Goal: Communication & Community: Answer question/provide support

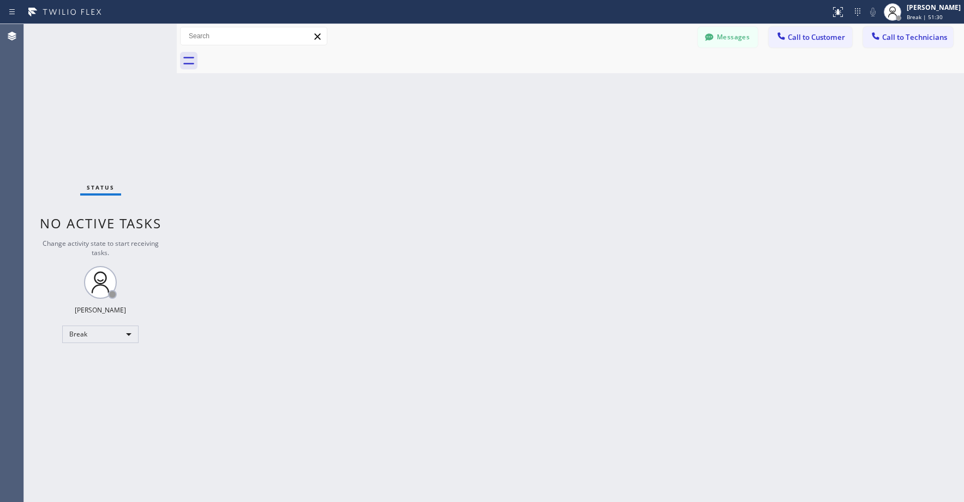
drag, startPoint x: 73, startPoint y: 91, endPoint x: 47, endPoint y: 287, distance: 198.2
click at [73, 91] on div "Status No active tasks Change activity state to start receiving tasks. [PERSON_…" at bounding box center [100, 263] width 153 height 478
click at [80, 330] on div "Break" at bounding box center [100, 333] width 76 height 17
click at [98, 375] on li "Unavailable" at bounding box center [100, 376] width 74 height 13
click at [98, 152] on div "Status No active tasks Change activity state to start receiving tasks. [PERSON_…" at bounding box center [100, 263] width 153 height 478
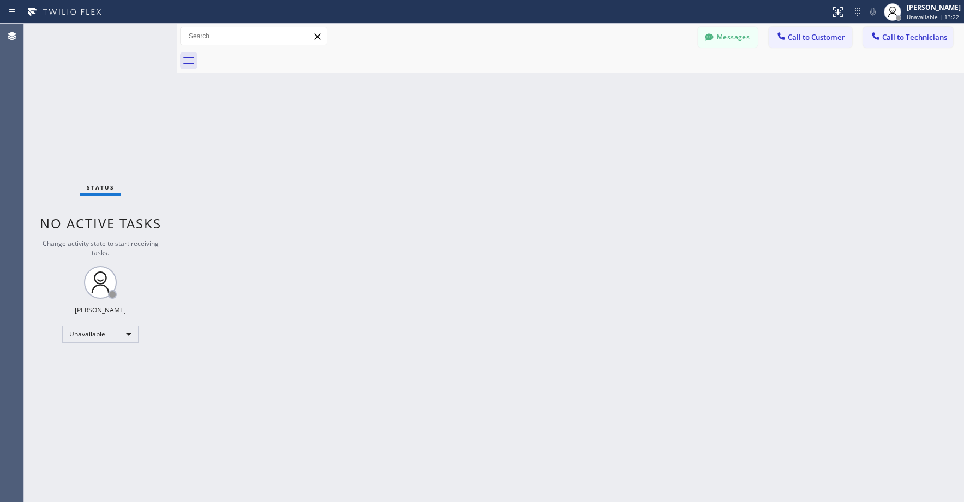
click at [56, 61] on div "Status No active tasks Change activity state to start receiving tasks. [PERSON_…" at bounding box center [100, 263] width 153 height 478
click at [721, 38] on button "Messages" at bounding box center [728, 37] width 60 height 21
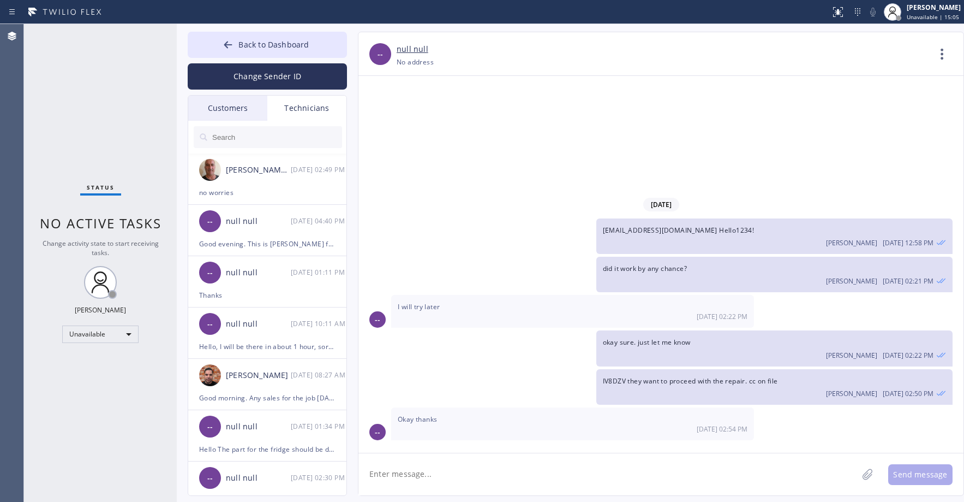
click at [232, 107] on div "Customers" at bounding box center [227, 108] width 79 height 25
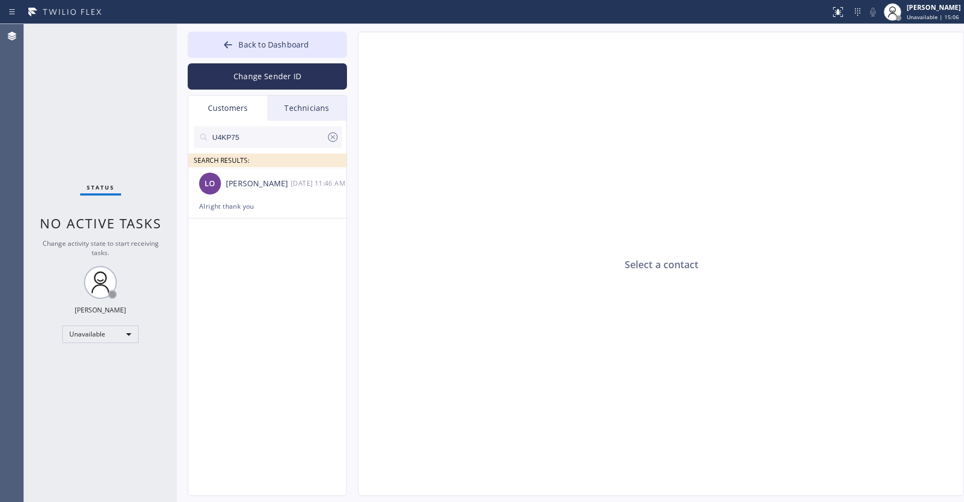
click at [333, 140] on icon at bounding box center [332, 136] width 13 height 13
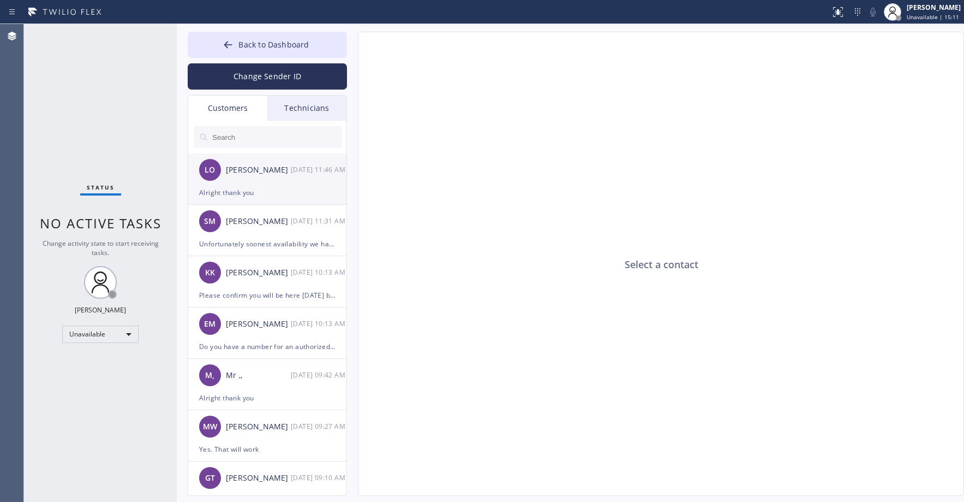
click at [274, 196] on div "Alright thank you" at bounding box center [267, 192] width 136 height 13
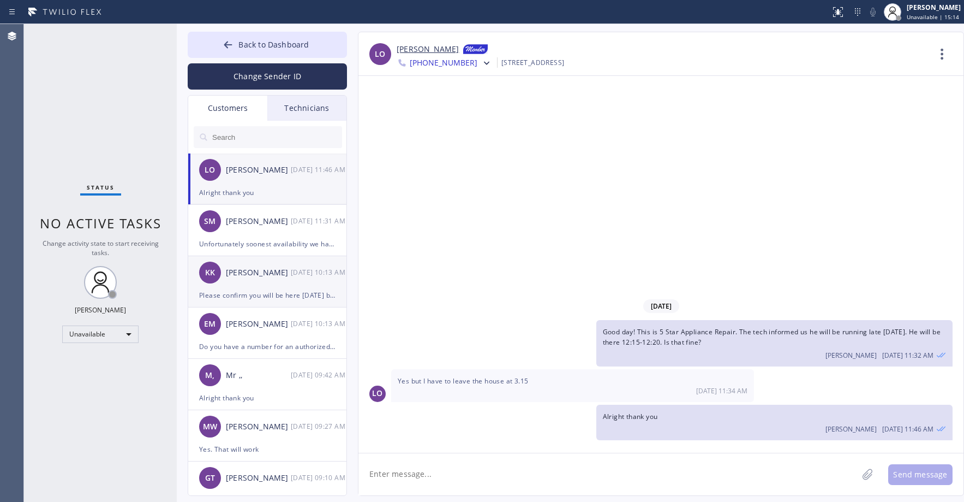
click at [262, 280] on div "KK [PERSON_NAME] [DATE] 10:13 AM" at bounding box center [267, 272] width 159 height 33
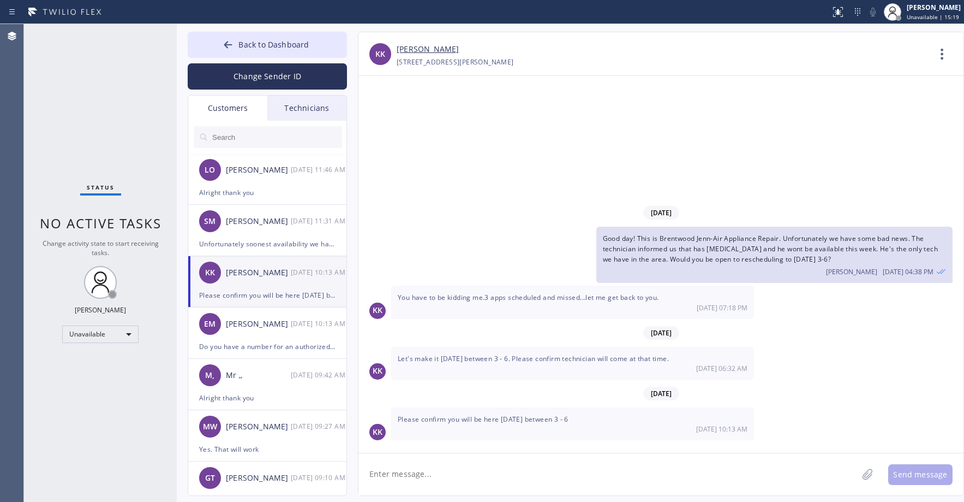
click at [438, 48] on link "[PERSON_NAME]" at bounding box center [428, 49] width 62 height 13
click at [70, 79] on div "Status No active tasks Change activity state to start receiving tasks. [PERSON_…" at bounding box center [100, 263] width 153 height 478
click at [453, 474] on textarea at bounding box center [608, 474] width 499 height 42
click at [449, 473] on textarea at bounding box center [608, 474] width 499 height 42
click at [98, 122] on div "Status No active tasks Change activity state to start receiving tasks. [PERSON_…" at bounding box center [100, 263] width 153 height 478
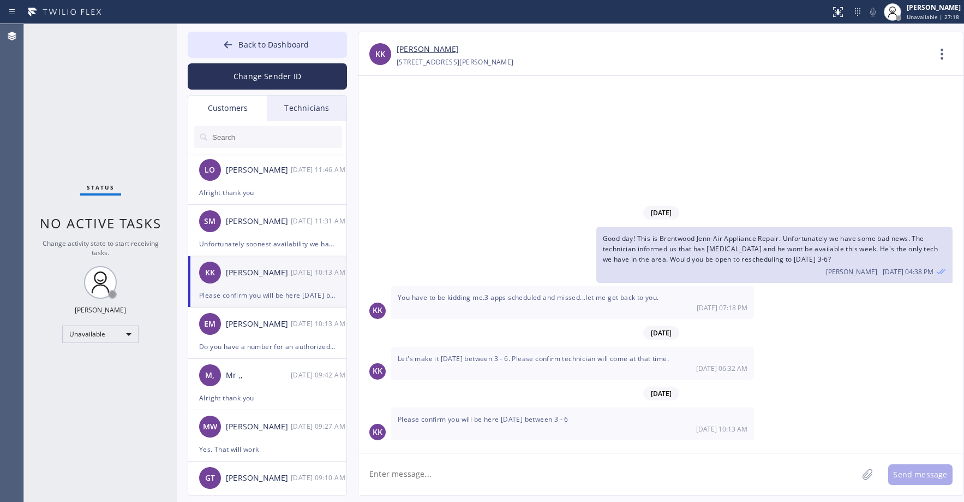
click at [67, 93] on div "Status No active tasks Change activity state to start receiving tasks. [PERSON_…" at bounding box center [100, 263] width 153 height 478
click at [50, 111] on div "Status No active tasks Change activity state to start receiving tasks. [PERSON_…" at bounding box center [100, 263] width 153 height 478
click at [286, 49] on span "Back to Dashboard" at bounding box center [273, 44] width 70 height 10
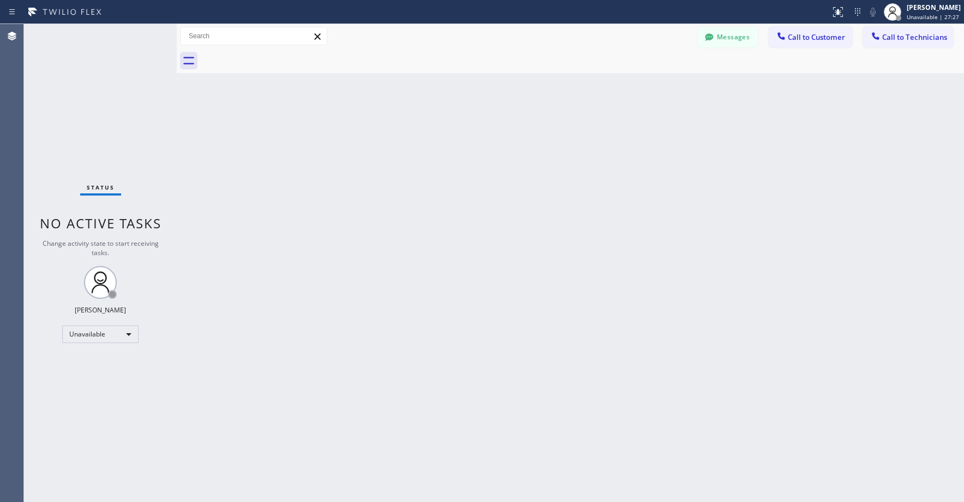
click at [90, 115] on div "Status No active tasks Change activity state to start receiving tasks. [PERSON_…" at bounding box center [100, 263] width 153 height 478
click at [102, 98] on div "Status No active tasks Change activity state to start receiving tasks. [PERSON_…" at bounding box center [100, 263] width 153 height 478
click at [68, 89] on div "Status No active tasks Change activity state to start receiving tasks. [PERSON_…" at bounding box center [100, 263] width 153 height 478
drag, startPoint x: 81, startPoint y: 90, endPoint x: 87, endPoint y: 90, distance: 6.0
click at [81, 90] on div "Status No active tasks Change activity state to start receiving tasks. [PERSON_…" at bounding box center [100, 263] width 153 height 478
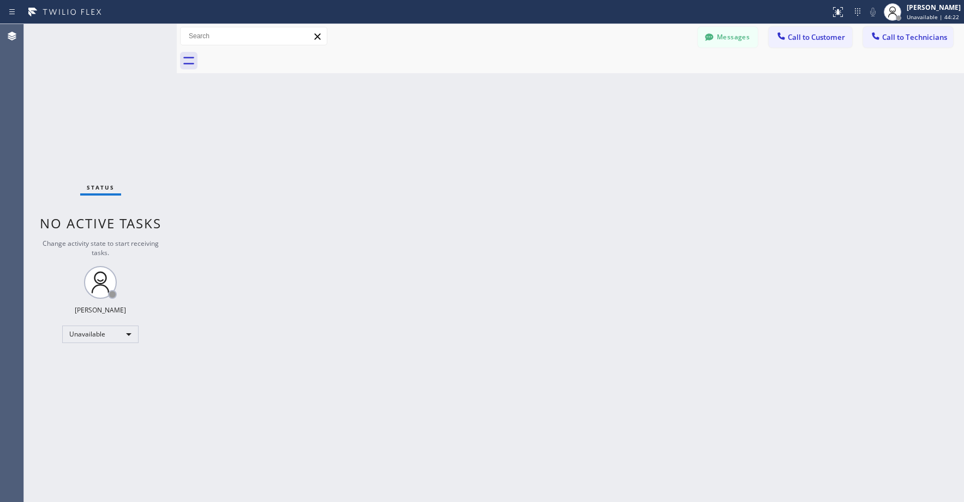
click at [102, 88] on div "Status No active tasks Change activity state to start receiving tasks. [PERSON_…" at bounding box center [100, 263] width 153 height 478
drag, startPoint x: 83, startPoint y: 86, endPoint x: 49, endPoint y: 351, distance: 267.5
click at [83, 88] on div "Status No active tasks Change activity state to start receiving tasks. [PERSON_…" at bounding box center [100, 263] width 153 height 478
drag, startPoint x: 86, startPoint y: 86, endPoint x: 73, endPoint y: 306, distance: 220.9
click at [81, 99] on div "Status No active tasks Change activity state to start receiving tasks. [PERSON_…" at bounding box center [100, 263] width 153 height 478
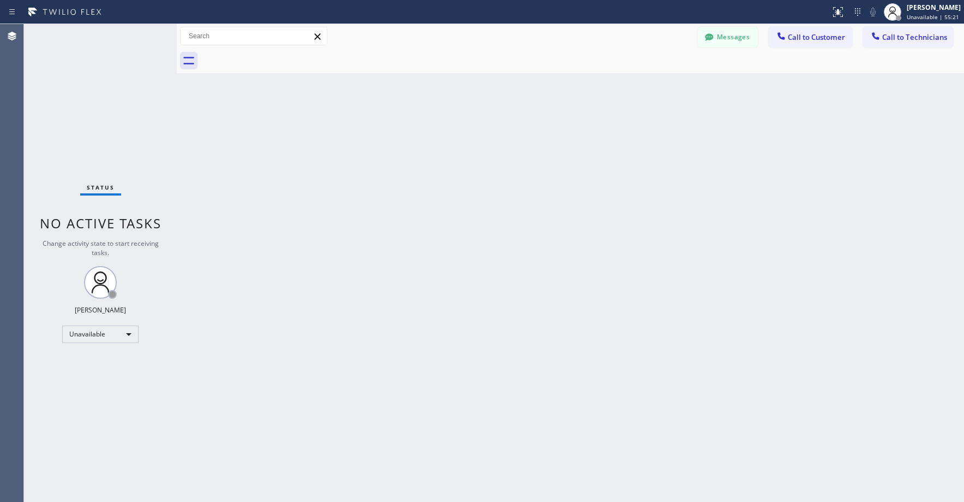
drag, startPoint x: 82, startPoint y: 96, endPoint x: 83, endPoint y: 103, distance: 7.2
click at [82, 98] on div "Status No active tasks Change activity state to start receiving tasks. [PERSON_…" at bounding box center [100, 263] width 153 height 478
click at [110, 100] on div "Status No active tasks Change activity state to start receiving tasks. [PERSON_…" at bounding box center [100, 263] width 153 height 478
click at [103, 99] on div "Status No active tasks Change activity state to start receiving tasks. [PERSON_…" at bounding box center [100, 263] width 153 height 478
click at [87, 112] on div "Status No active tasks Change activity state to start receiving tasks. [PERSON_…" at bounding box center [100, 263] width 153 height 478
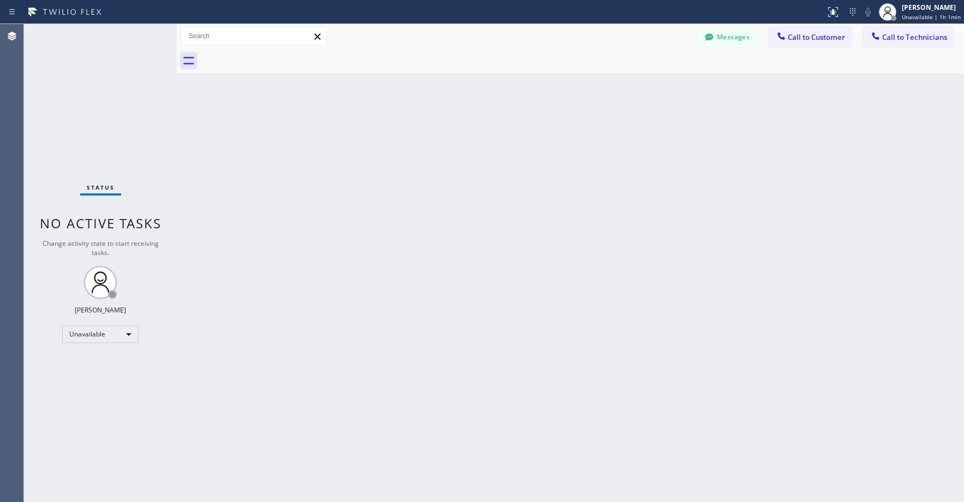
click at [88, 80] on div "Status No active tasks Change activity state to start receiving tasks. [PERSON_…" at bounding box center [100, 263] width 153 height 478
click at [735, 43] on button "Messages" at bounding box center [728, 37] width 60 height 21
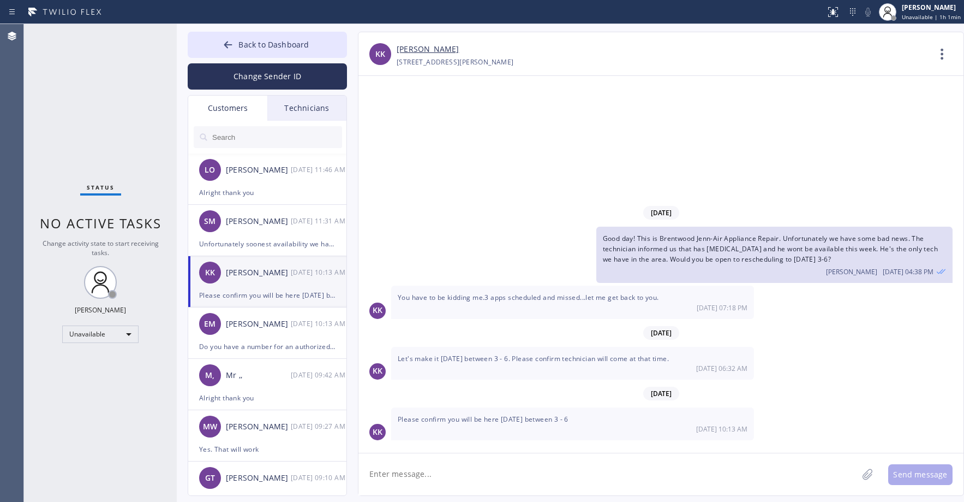
click at [263, 296] on div "Please confirm you will be here [DATE] between 3 - 6" at bounding box center [267, 295] width 136 height 13
click at [433, 479] on textarea at bounding box center [608, 474] width 499 height 42
click at [495, 471] on textarea "Its all set for [DATE] 3-6" at bounding box center [618, 474] width 519 height 42
type textarea "Its all set for [DATE] 3-6"
click at [916, 476] on button "Send message" at bounding box center [920, 474] width 64 height 21
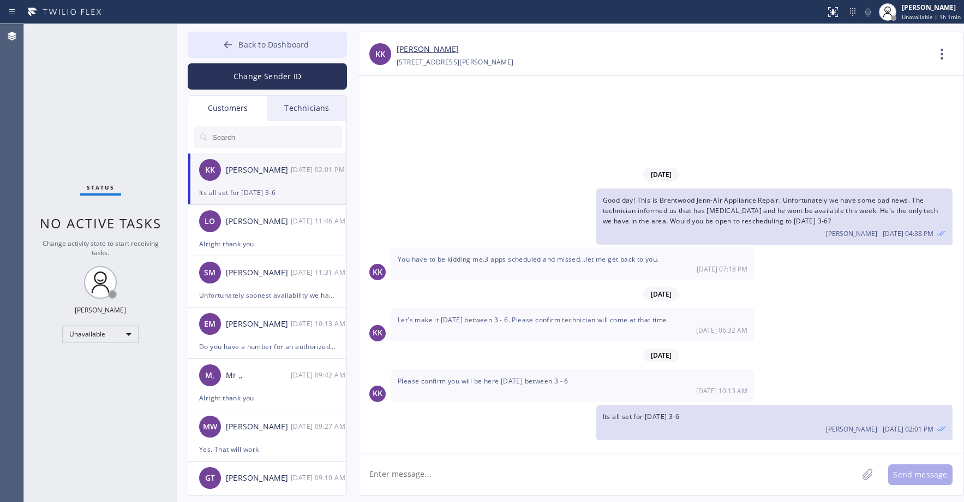
click at [266, 52] on button "Back to Dashboard" at bounding box center [267, 45] width 159 height 26
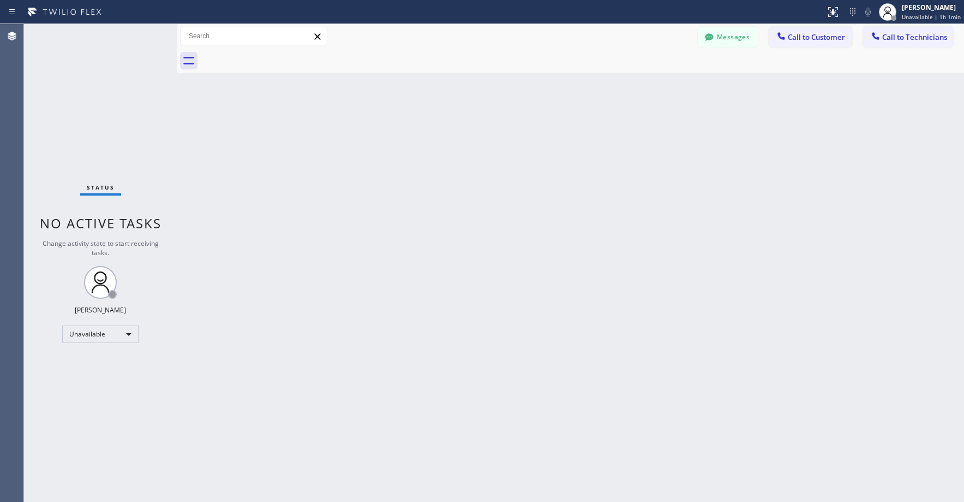
click at [112, 99] on div "Status No active tasks Change activity state to start receiving tasks. [PERSON_…" at bounding box center [100, 263] width 153 height 478
click at [730, 36] on button "Messages" at bounding box center [728, 37] width 60 height 21
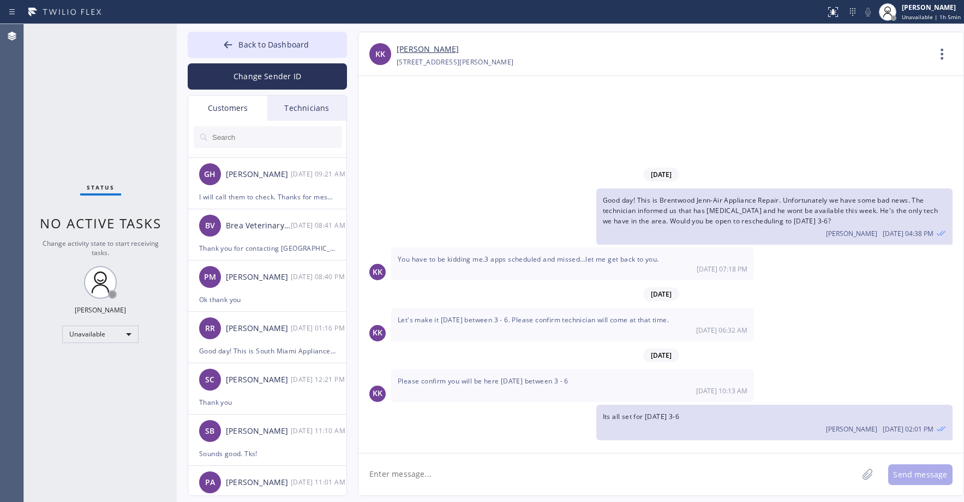
scroll to position [1455, 0]
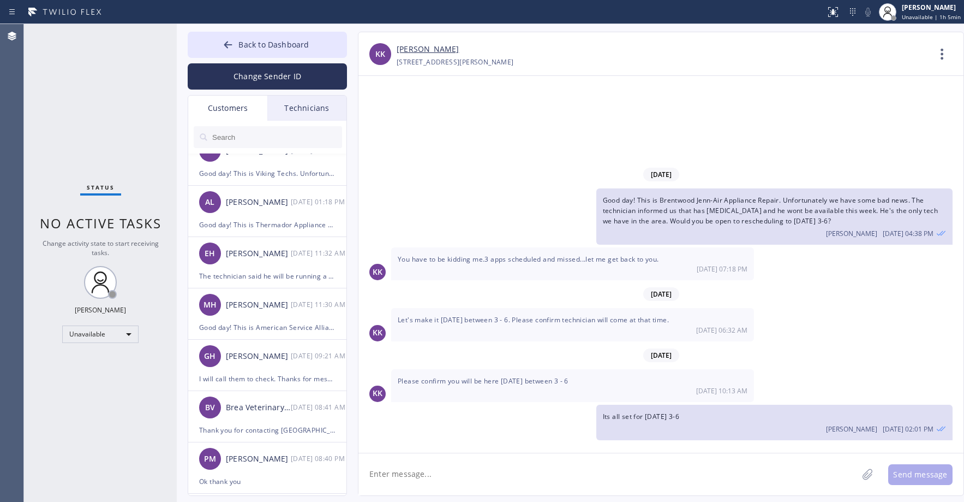
click at [258, 136] on input "text" at bounding box center [276, 137] width 131 height 22
type input "[PERSON_NAME]"
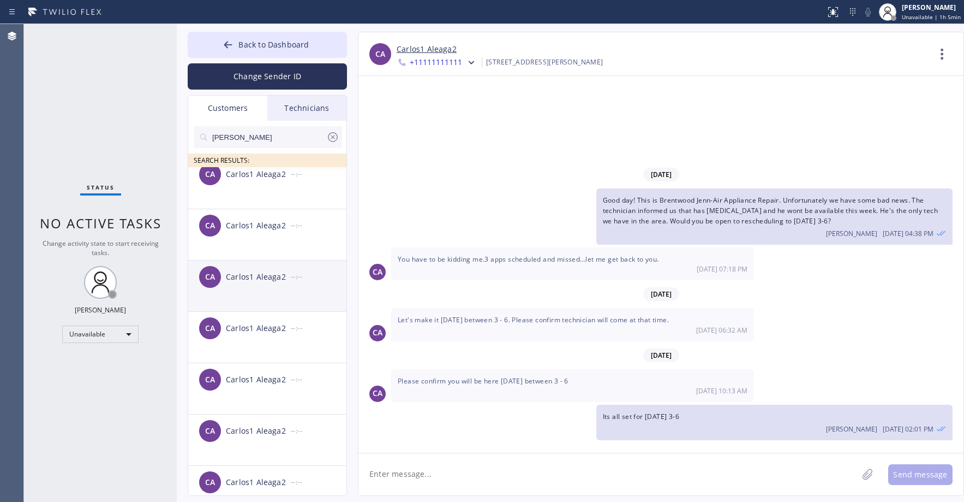
scroll to position [0, 0]
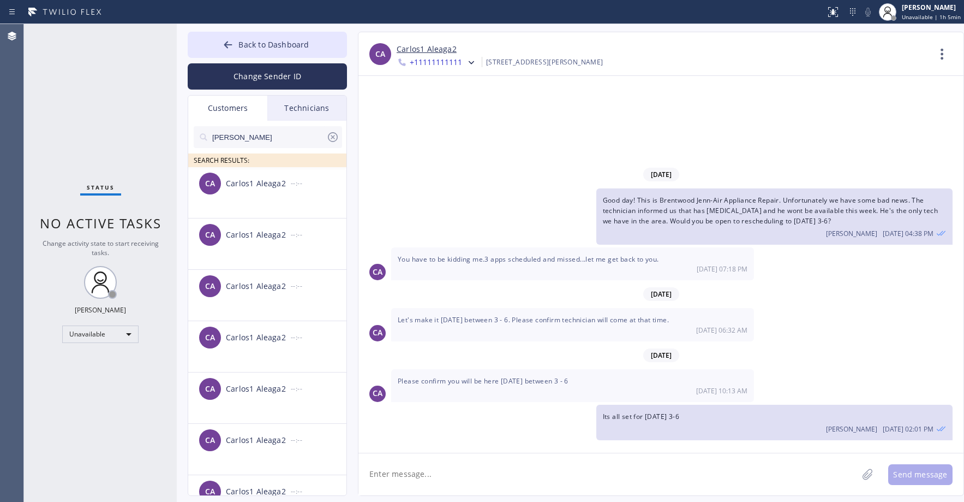
click at [255, 136] on input "[PERSON_NAME]" at bounding box center [268, 137] width 115 height 22
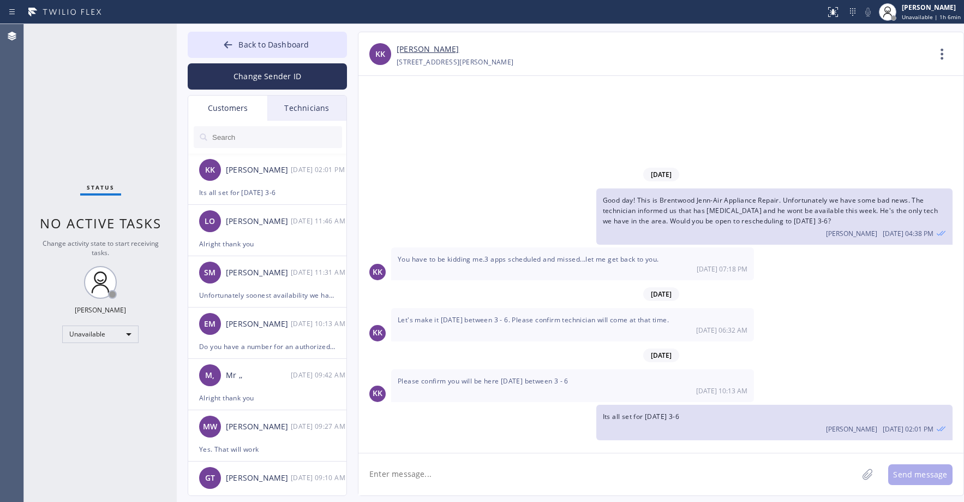
click at [253, 133] on input "text" at bounding box center [276, 137] width 131 height 22
paste input "PS2L4Y"
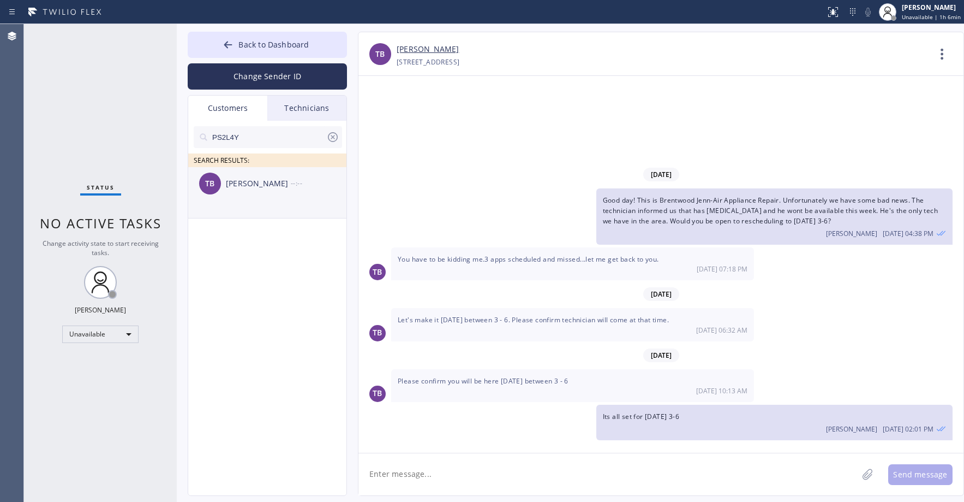
type input "PS2L4Y"
click at [261, 193] on div "TB [PERSON_NAME] --:--" at bounding box center [267, 183] width 159 height 33
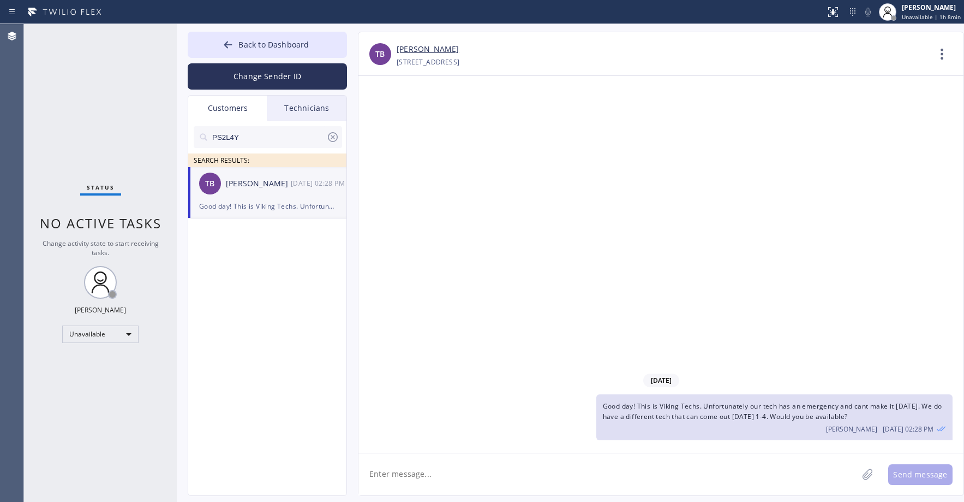
click at [83, 83] on div "Status No active tasks Change activity state to start receiving tasks. [PERSON_…" at bounding box center [100, 263] width 153 height 478
click at [272, 185] on div "[PERSON_NAME]" at bounding box center [258, 183] width 65 height 13
click at [330, 139] on icon at bounding box center [332, 136] width 13 height 13
click at [248, 38] on button "Back to Dashboard" at bounding box center [267, 45] width 159 height 26
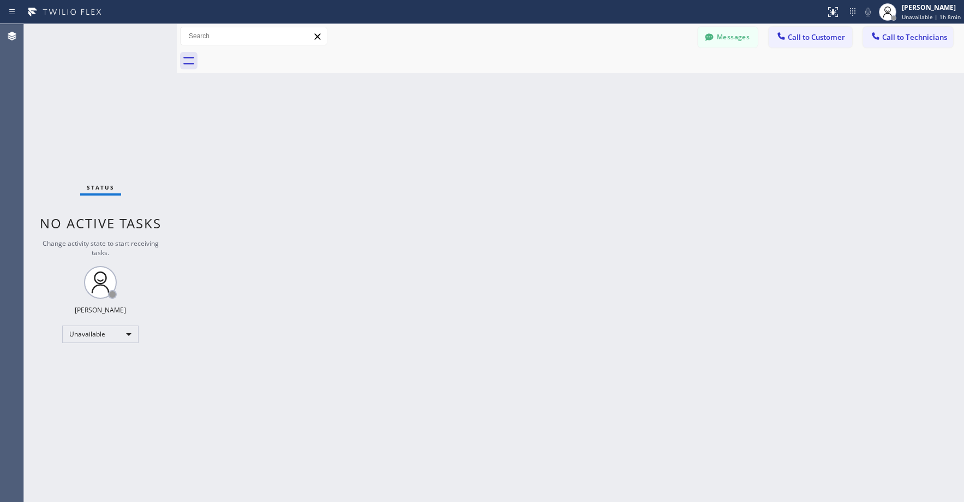
click at [74, 85] on div "Status No active tasks Change activity state to start receiving tasks. [PERSON_…" at bounding box center [100, 263] width 153 height 478
click at [70, 120] on div "Status No active tasks Change activity state to start receiving tasks. [PERSON_…" at bounding box center [100, 263] width 153 height 478
drag, startPoint x: 83, startPoint y: 71, endPoint x: 84, endPoint y: 78, distance: 7.2
click at [83, 74] on div "Status No active tasks Change activity state to start receiving tasks. [PERSON_…" at bounding box center [100, 263] width 153 height 478
click at [117, 129] on div "Status No active tasks Change activity state to start receiving tasks. [PERSON_…" at bounding box center [100, 263] width 153 height 478
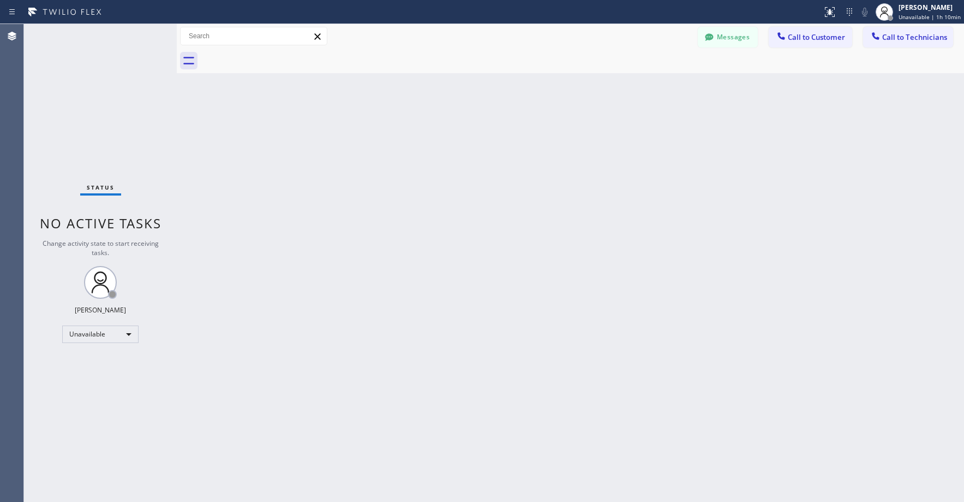
click at [116, 123] on div "Status No active tasks Change activity state to start receiving tasks. [PERSON_…" at bounding box center [100, 263] width 153 height 478
drag, startPoint x: 99, startPoint y: 78, endPoint x: 40, endPoint y: 361, distance: 288.7
click at [99, 79] on div "Status No active tasks Change activity state to start receiving tasks. [PERSON_…" at bounding box center [100, 263] width 153 height 478
click at [729, 41] on button "Messages" at bounding box center [728, 37] width 60 height 21
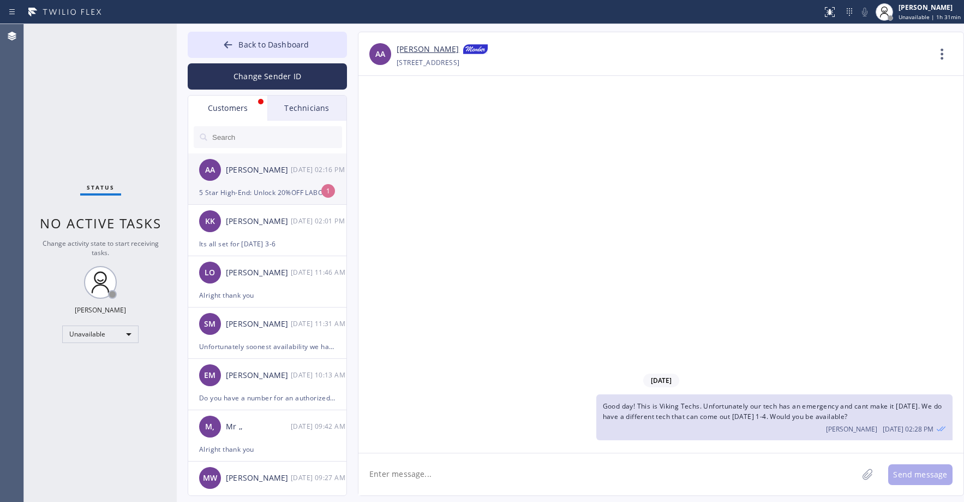
click at [269, 177] on div "AA [PERSON_NAME] [DATE] 02:16 PM" at bounding box center [267, 169] width 159 height 33
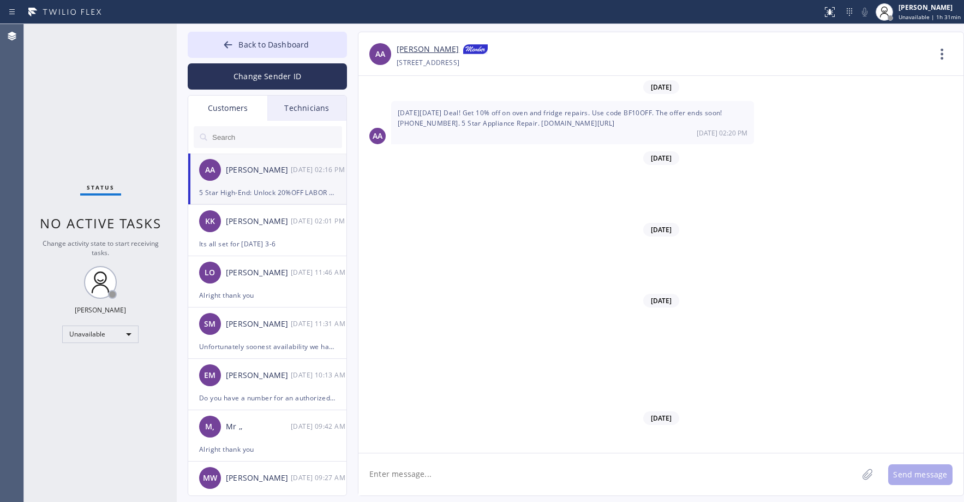
scroll to position [7987, 0]
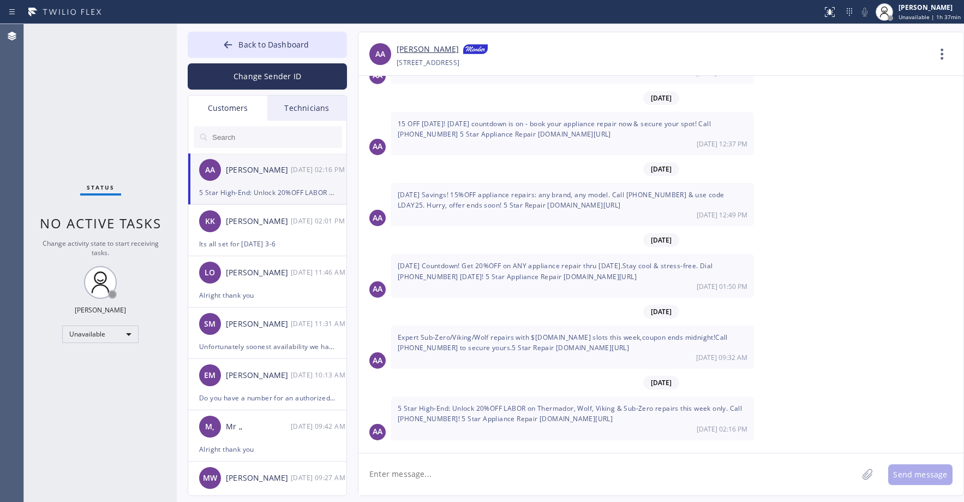
click at [105, 117] on div "Status No active tasks Change activity state to start receiving tasks. [PERSON_…" at bounding box center [100, 263] width 153 height 478
click at [273, 331] on div "SM [PERSON_NAME] [DATE] 11:31 AM" at bounding box center [267, 323] width 159 height 33
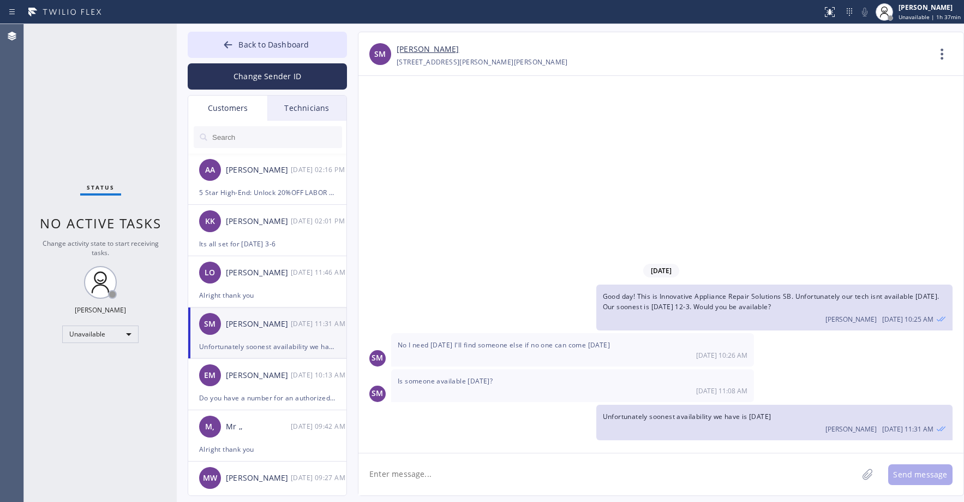
scroll to position [0, 0]
click at [275, 371] on div "[PERSON_NAME]" at bounding box center [258, 375] width 65 height 13
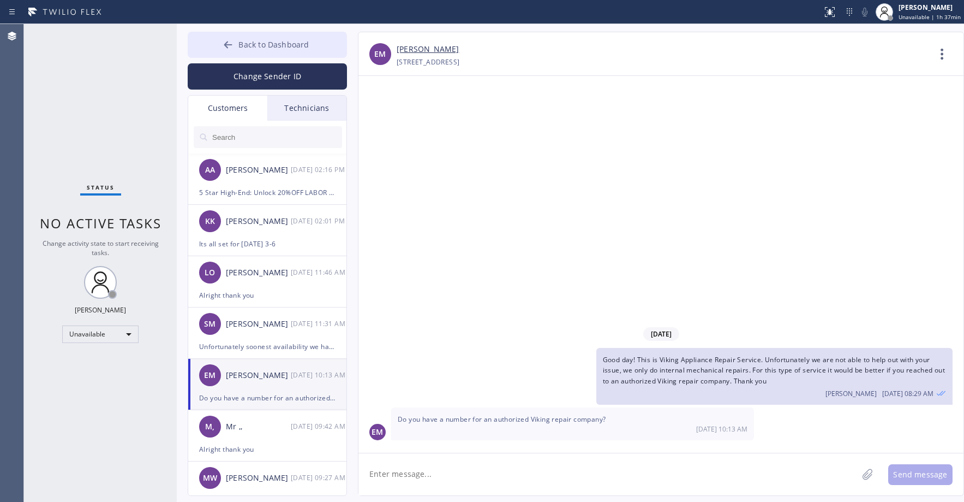
click at [293, 42] on span "Back to Dashboard" at bounding box center [273, 44] width 70 height 10
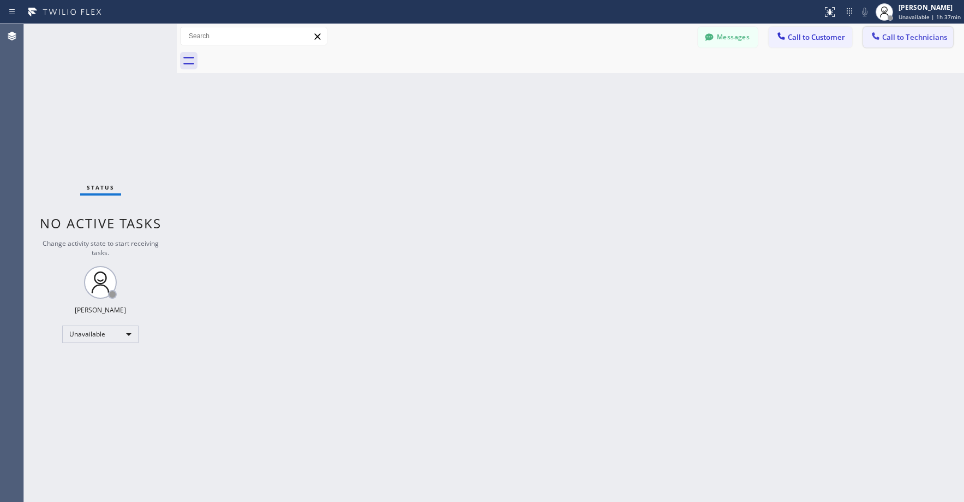
click at [900, 37] on span "Call to Technicians" at bounding box center [914, 37] width 65 height 10
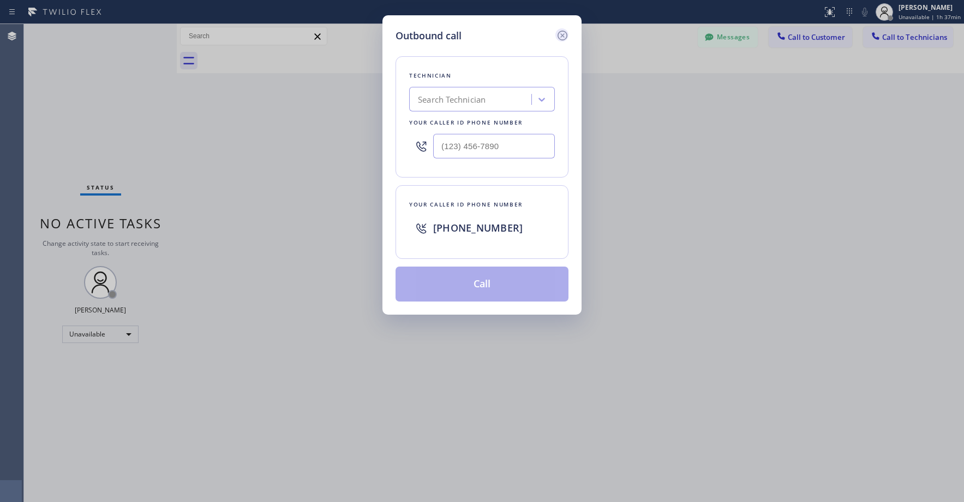
click at [562, 33] on icon at bounding box center [562, 35] width 13 height 13
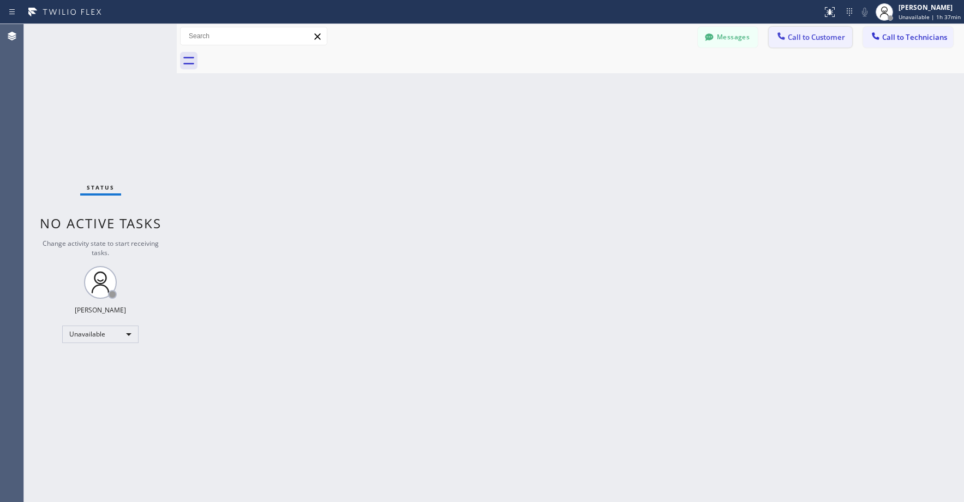
click at [812, 33] on span "Call to Customer" at bounding box center [816, 37] width 57 height 10
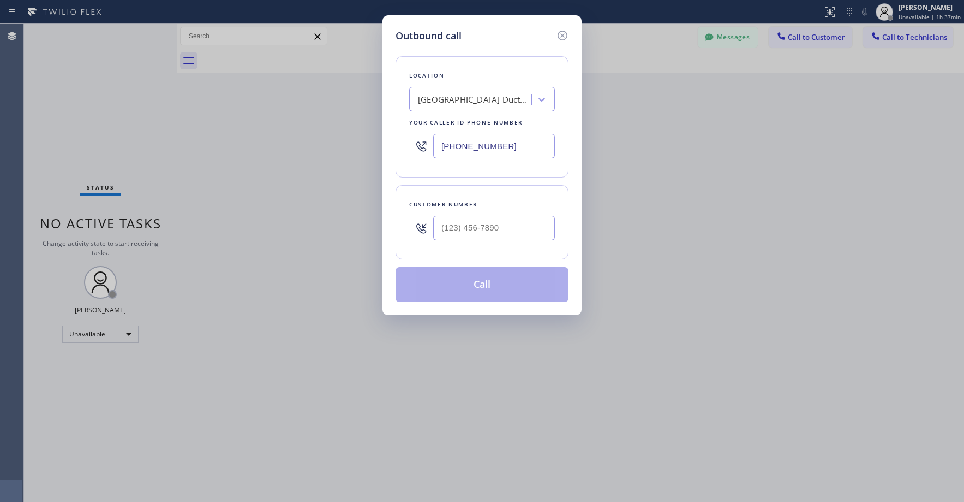
click at [472, 142] on input "[PHONE_NUMBER]" at bounding box center [494, 146] width 122 height 25
paste input "877) 384-5464"
type input "[PHONE_NUMBER]"
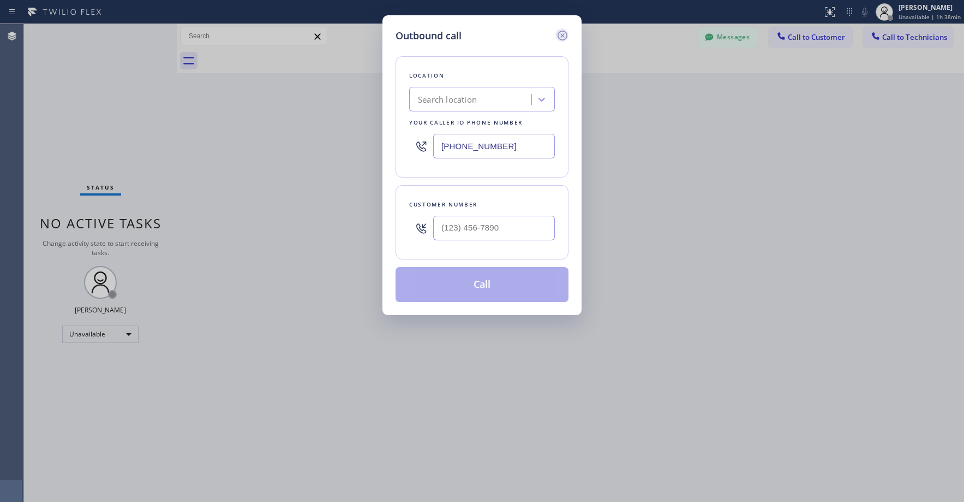
click at [563, 34] on icon at bounding box center [562, 35] width 13 height 13
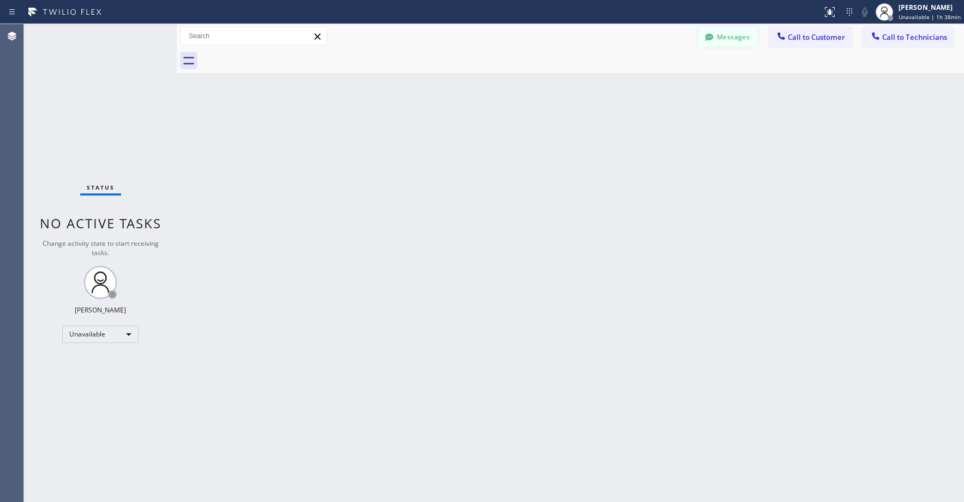
click at [717, 43] on button "Messages" at bounding box center [728, 37] width 60 height 21
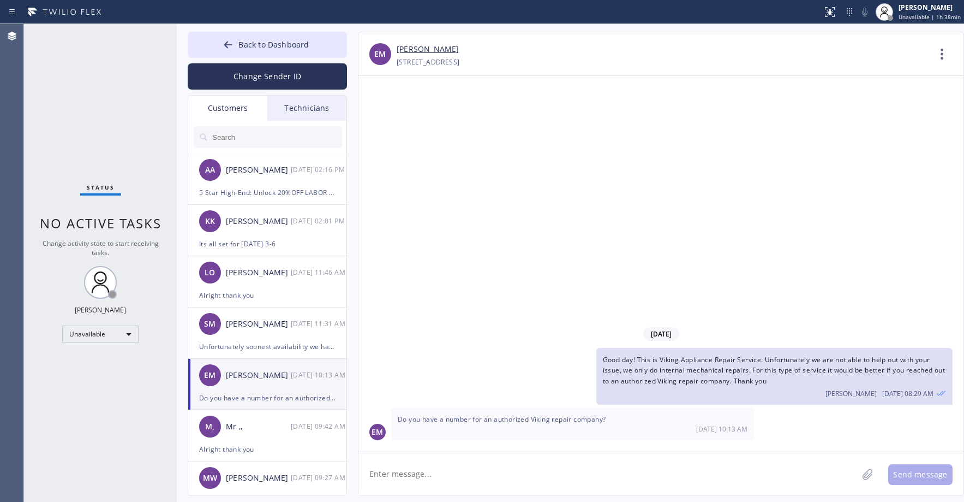
click at [411, 476] on textarea at bounding box center [608, 474] width 499 height 42
paste textarea "[PHONE_NUMBER]"
type textarea "[PHONE_NUMBER] you can try this number"
click at [909, 466] on button "Send message" at bounding box center [920, 474] width 64 height 21
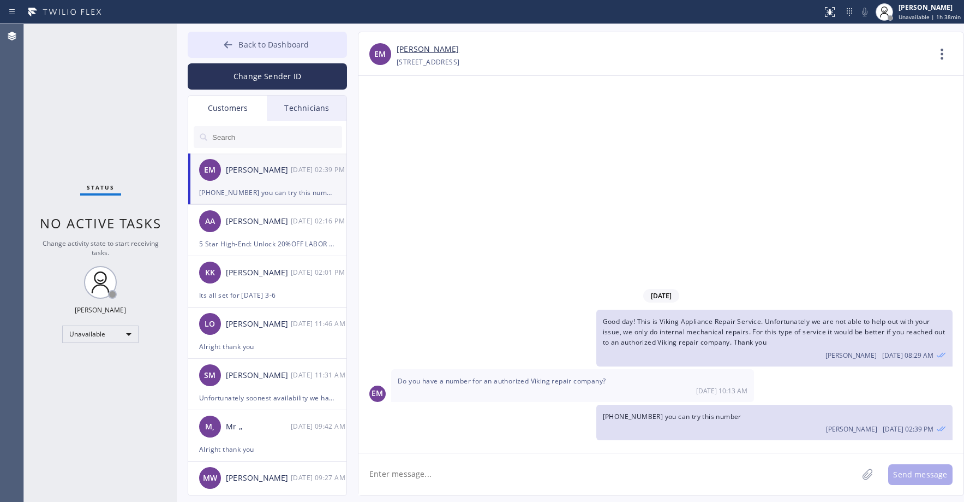
click at [254, 45] on span "Back to Dashboard" at bounding box center [273, 44] width 70 height 10
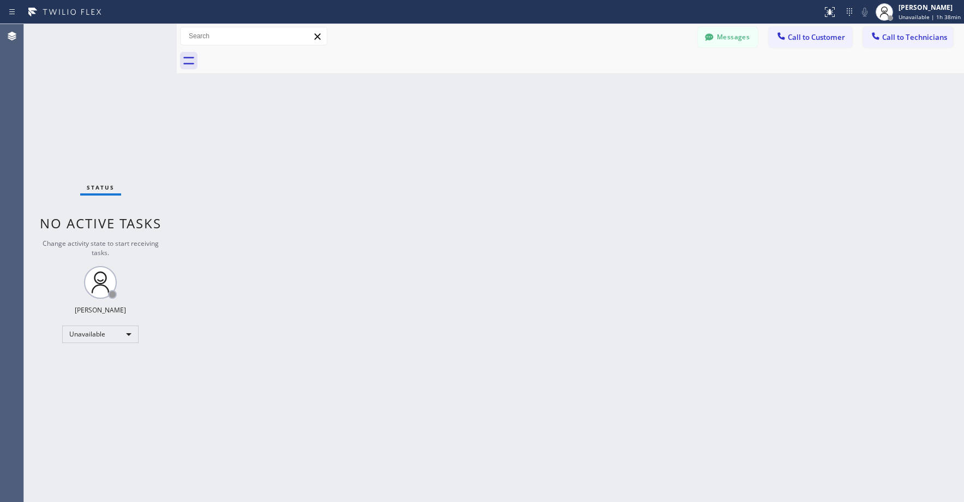
click at [127, 90] on div "Status No active tasks Change activity state to start receiving tasks. [PERSON_…" at bounding box center [100, 263] width 153 height 478
click at [114, 131] on div "Status No active tasks Change activity state to start receiving tasks. [PERSON_…" at bounding box center [100, 263] width 153 height 478
drag, startPoint x: 73, startPoint y: 95, endPoint x: 81, endPoint y: 116, distance: 22.6
click at [73, 96] on div "Status No active tasks Change activity state to start receiving tasks. [PERSON_…" at bounding box center [100, 263] width 153 height 478
click at [96, 131] on div "Status No active tasks Change activity state to start receiving tasks. [PERSON_…" at bounding box center [100, 263] width 153 height 478
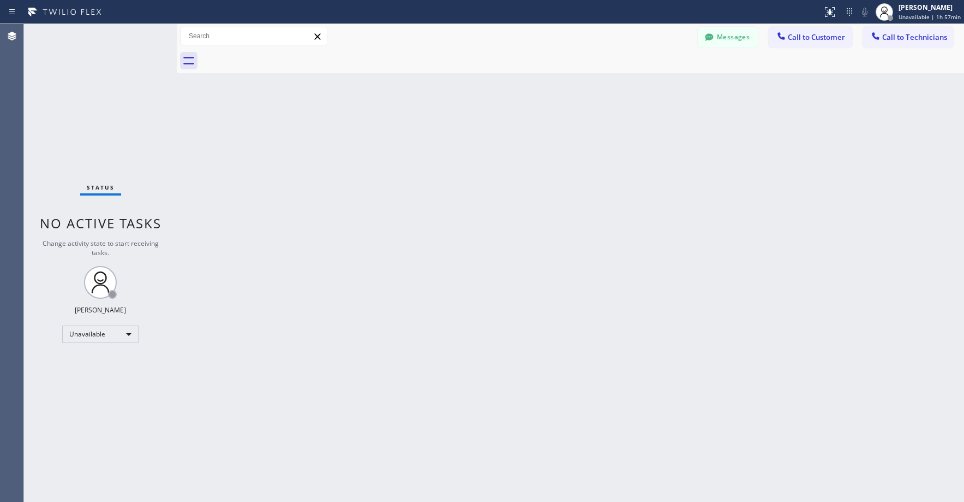
click at [112, 83] on div "Status No active tasks Change activity state to start receiving tasks. [PERSON_…" at bounding box center [100, 263] width 153 height 478
drag, startPoint x: 99, startPoint y: 99, endPoint x: 98, endPoint y: 110, distance: 11.0
click at [99, 102] on div "Status No active tasks Change activity state to start receiving tasks. [PERSON_…" at bounding box center [100, 263] width 153 height 478
click at [77, 332] on div "Unavailable" at bounding box center [100, 333] width 76 height 17
click at [86, 387] on li "Break" at bounding box center [100, 390] width 74 height 13
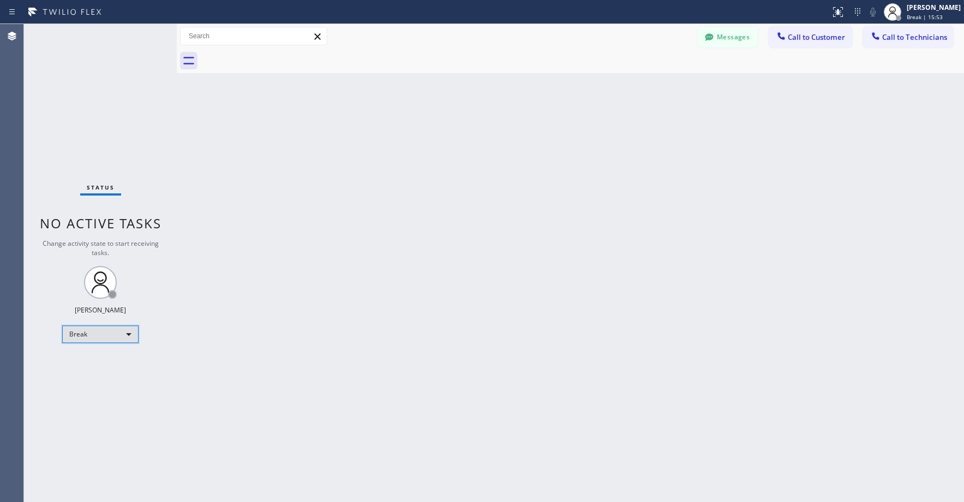
click at [74, 336] on div "Break" at bounding box center [100, 333] width 76 height 17
click at [94, 372] on li "Unavailable" at bounding box center [100, 376] width 74 height 13
click at [85, 132] on div "Status No active tasks Change activity state to start receiving tasks. [PERSON_…" at bounding box center [100, 263] width 153 height 478
click at [122, 86] on div "Status No active tasks Change activity state to start receiving tasks. [PERSON_…" at bounding box center [100, 263] width 153 height 478
drag, startPoint x: 82, startPoint y: 107, endPoint x: 165, endPoint y: 168, distance: 102.3
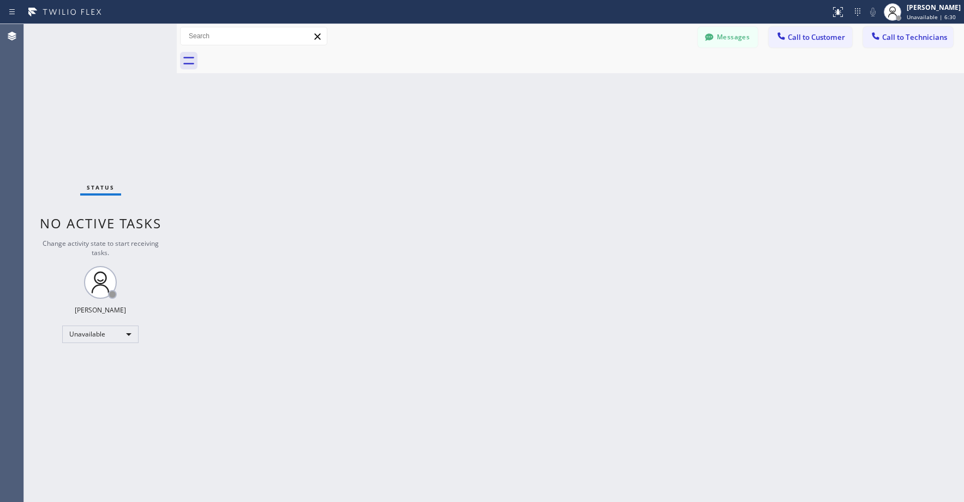
click at [83, 109] on div "Status No active tasks Change activity state to start receiving tasks. [PERSON_…" at bounding box center [100, 263] width 153 height 478
drag, startPoint x: 98, startPoint y: 83, endPoint x: 63, endPoint y: 275, distance: 194.7
click at [98, 86] on div "Status No active tasks Change activity state to start receiving tasks. [PERSON_…" at bounding box center [100, 263] width 153 height 478
click at [97, 92] on div "Status No active tasks Change activity state to start receiving tasks. [PERSON_…" at bounding box center [100, 263] width 153 height 478
drag, startPoint x: 75, startPoint y: 105, endPoint x: 442, endPoint y: 91, distance: 367.0
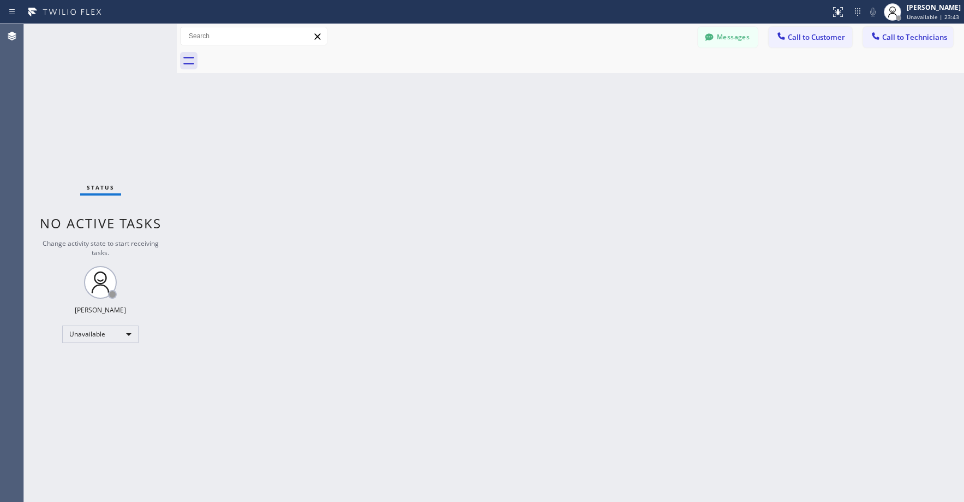
click at [76, 105] on div "Status No active tasks Change activity state to start receiving tasks. [PERSON_…" at bounding box center [100, 263] width 153 height 478
click at [727, 36] on button "Messages" at bounding box center [728, 37] width 60 height 21
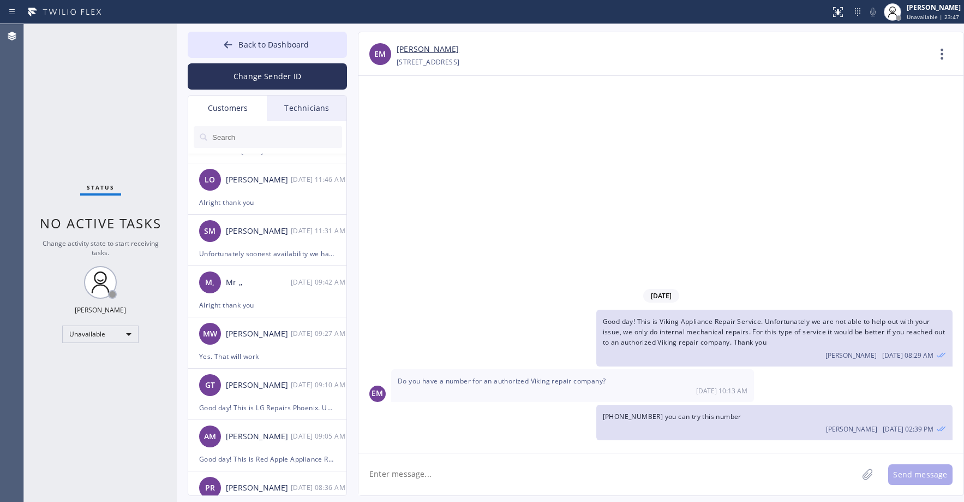
scroll to position [146, 0]
click at [298, 232] on div "[DATE] 11:31 AM" at bounding box center [319, 229] width 57 height 13
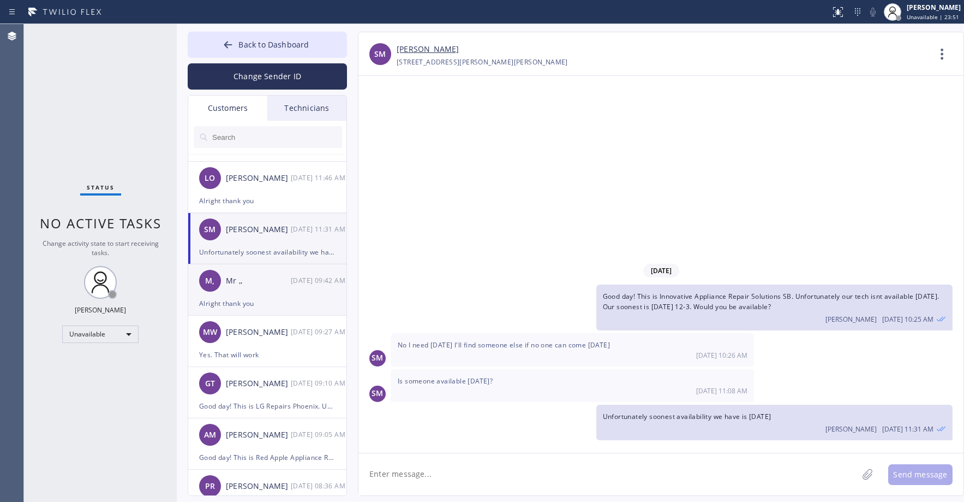
click at [303, 299] on div "Alright thank you" at bounding box center [267, 303] width 136 height 13
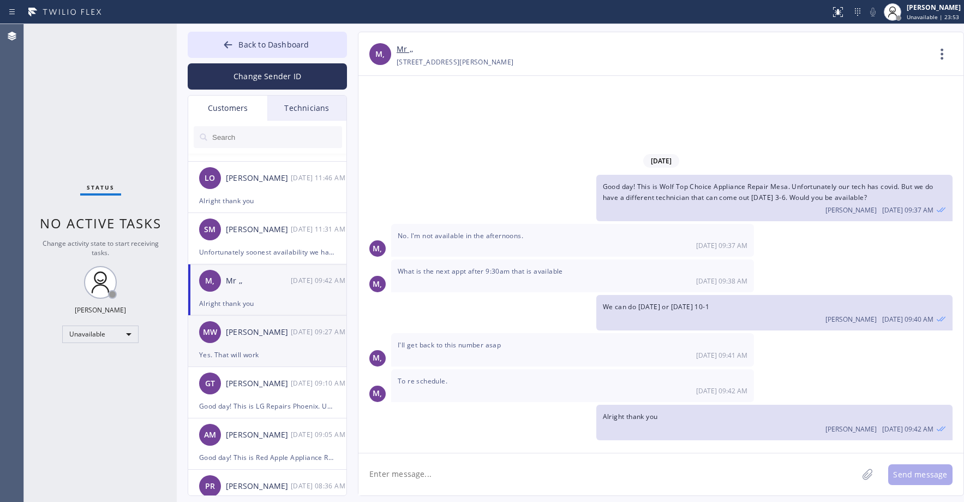
click at [290, 342] on div "MW [PERSON_NAME] [DATE] 09:27 AM" at bounding box center [267, 331] width 159 height 33
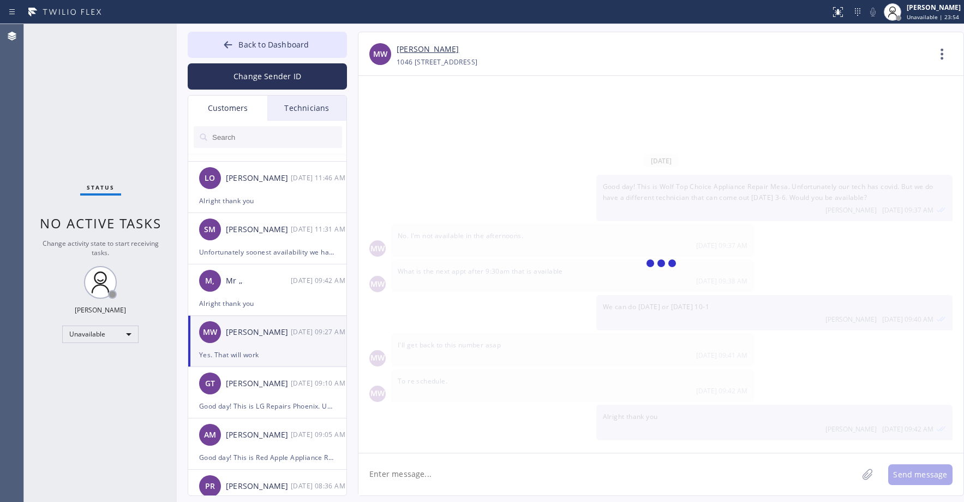
scroll to position [63, 0]
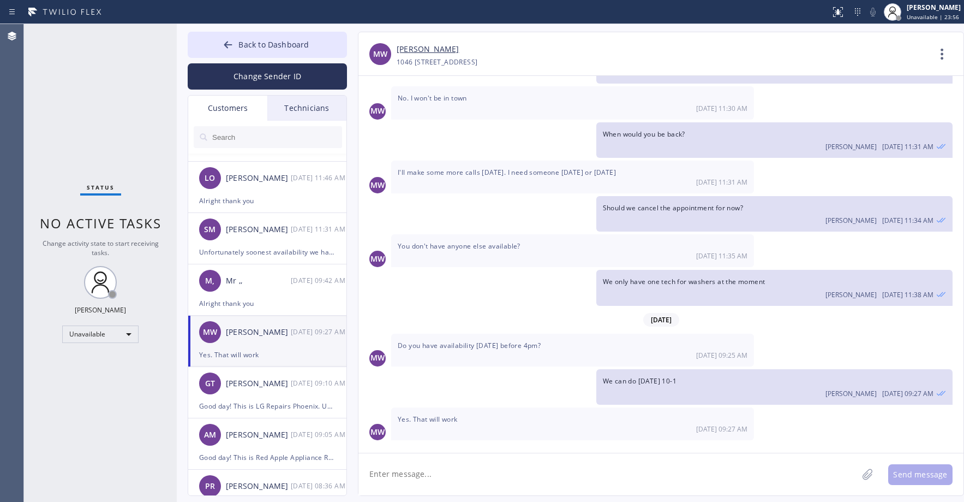
click at [432, 51] on link "[PERSON_NAME]" at bounding box center [428, 49] width 62 height 13
click at [85, 134] on div "Status No active tasks Change activity state to start receiving tasks. [PERSON_…" at bounding box center [100, 263] width 153 height 478
click at [250, 52] on button "Back to Dashboard" at bounding box center [267, 45] width 159 height 26
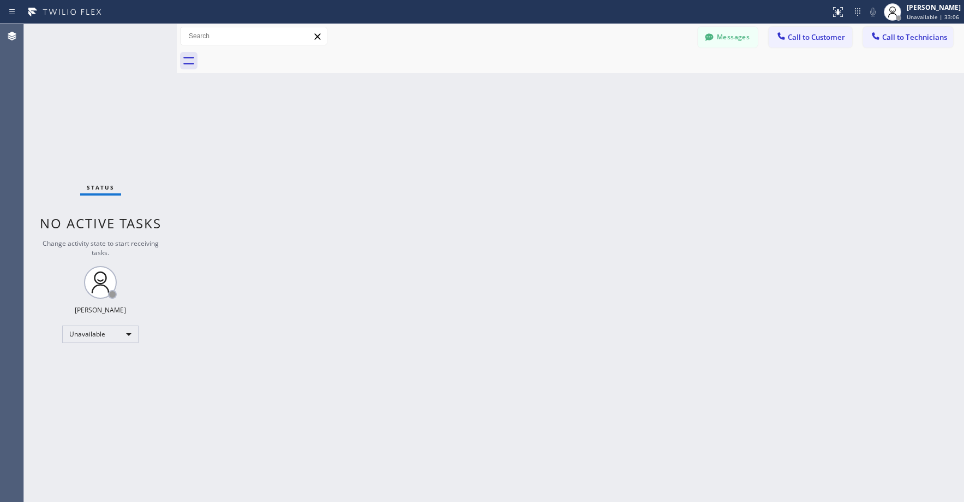
drag, startPoint x: 108, startPoint y: 94, endPoint x: 63, endPoint y: 408, distance: 317.5
click at [106, 96] on div "Status No active tasks Change activity state to start receiving tasks. [PERSON_…" at bounding box center [100, 263] width 153 height 478
click at [83, 114] on div "Status No active tasks Change activity state to start receiving tasks. [PERSON_…" at bounding box center [100, 263] width 153 height 478
drag, startPoint x: 113, startPoint y: 119, endPoint x: 85, endPoint y: 320, distance: 202.7
click at [113, 120] on div "Status No active tasks Change activity state to start receiving tasks. [PERSON_…" at bounding box center [100, 263] width 153 height 478
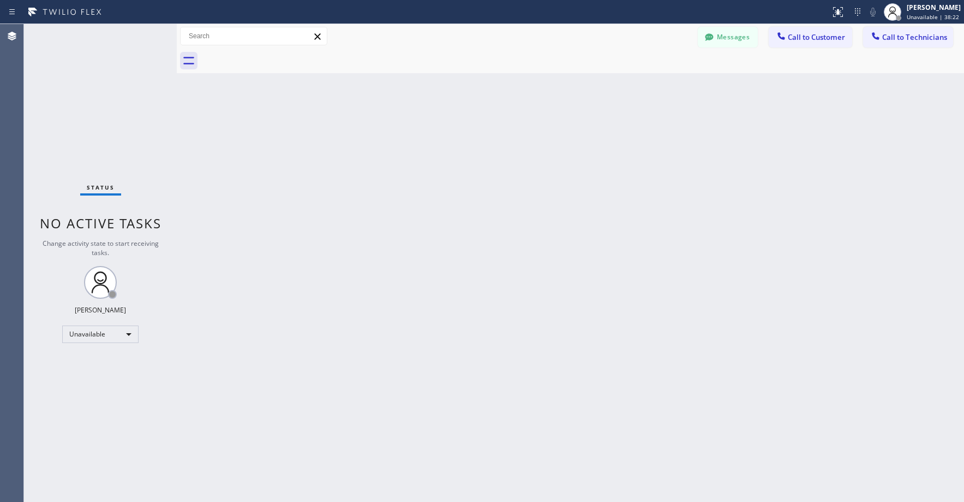
click at [94, 99] on div "Status No active tasks Change activity state to start receiving tasks. [PERSON_…" at bounding box center [100, 263] width 153 height 478
click at [99, 141] on div "Status No active tasks Change activity state to start receiving tasks. [PERSON_…" at bounding box center [100, 263] width 153 height 478
click at [95, 103] on div "Status No active tasks Change activity state to start receiving tasks. [PERSON_…" at bounding box center [100, 263] width 153 height 478
drag, startPoint x: 79, startPoint y: 111, endPoint x: 79, endPoint y: 120, distance: 9.3
click at [79, 114] on div "Status No active tasks Change activity state to start receiving tasks. [PERSON_…" at bounding box center [100, 263] width 153 height 478
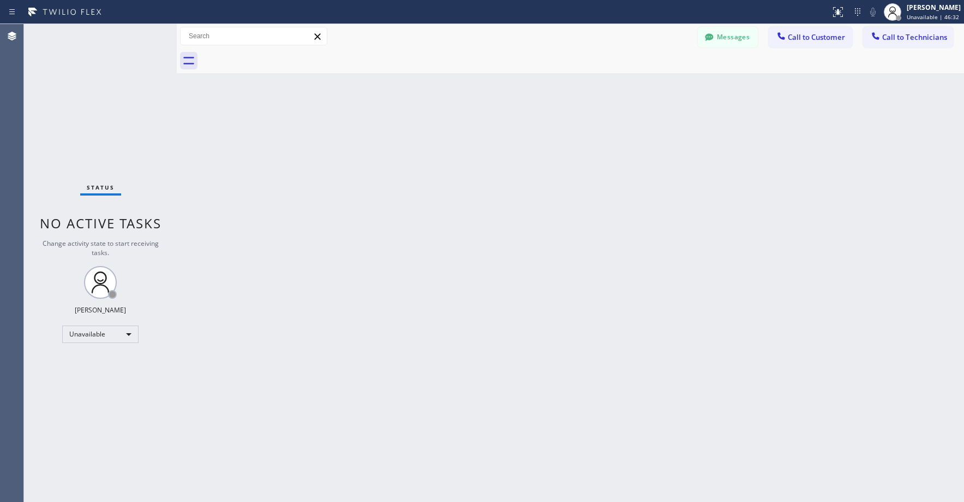
click at [75, 102] on div "Status No active tasks Change activity state to start receiving tasks. [PERSON_…" at bounding box center [100, 263] width 153 height 478
click at [325, 262] on div "Back to Dashboard Change Sender ID Customers Technicians EM [PERSON_NAME] [DATE…" at bounding box center [570, 263] width 787 height 478
click at [497, 247] on div "Back to Dashboard Change Sender ID Customers Technicians EM [PERSON_NAME] [DATE…" at bounding box center [570, 263] width 787 height 478
drag, startPoint x: 90, startPoint y: 105, endPoint x: 93, endPoint y: 96, distance: 9.5
click at [90, 104] on div "Status No active tasks Change activity state to start receiving tasks. [PERSON_…" at bounding box center [100, 263] width 153 height 478
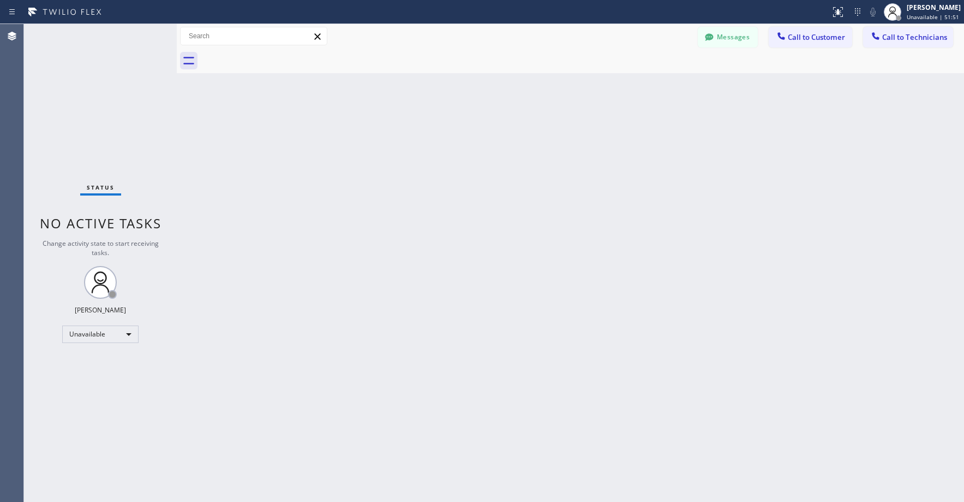
drag, startPoint x: 98, startPoint y: 108, endPoint x: 96, endPoint y: 324, distance: 216.1
click at [98, 123] on div "Status No active tasks Change activity state to start receiving tasks. [PERSON_…" at bounding box center [100, 263] width 153 height 478
click at [67, 115] on div "Status No active tasks Change activity state to start receiving tasks. [PERSON_…" at bounding box center [100, 263] width 153 height 478
click at [80, 107] on div "Status No active tasks Change activity state to start receiving tasks. [PERSON_…" at bounding box center [100, 263] width 153 height 478
click at [730, 42] on button "Messages" at bounding box center [728, 37] width 60 height 21
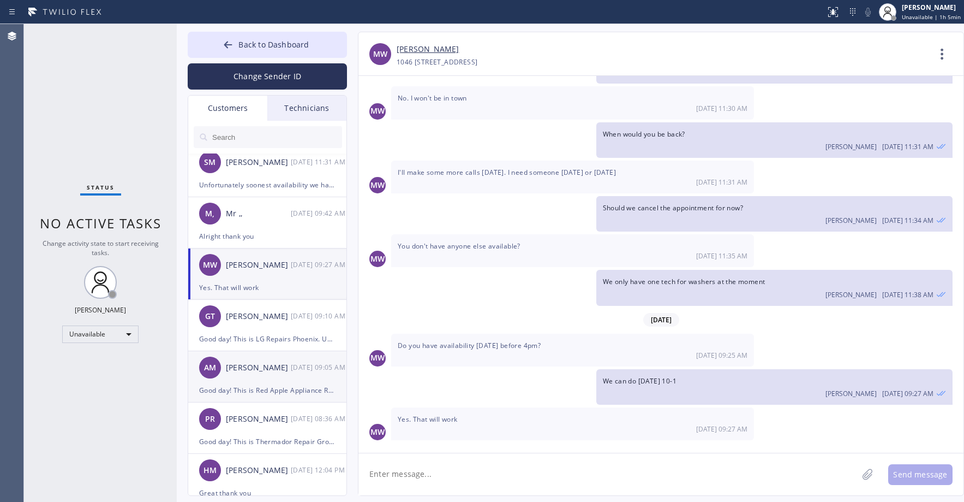
scroll to position [291, 0]
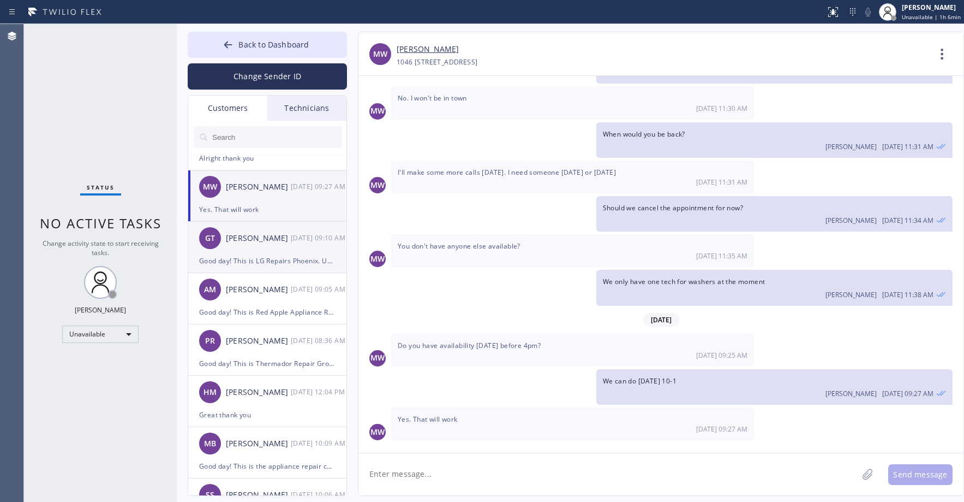
click at [279, 248] on div "GT [PERSON_NAME] [DATE] 09:10 AM" at bounding box center [267, 238] width 159 height 33
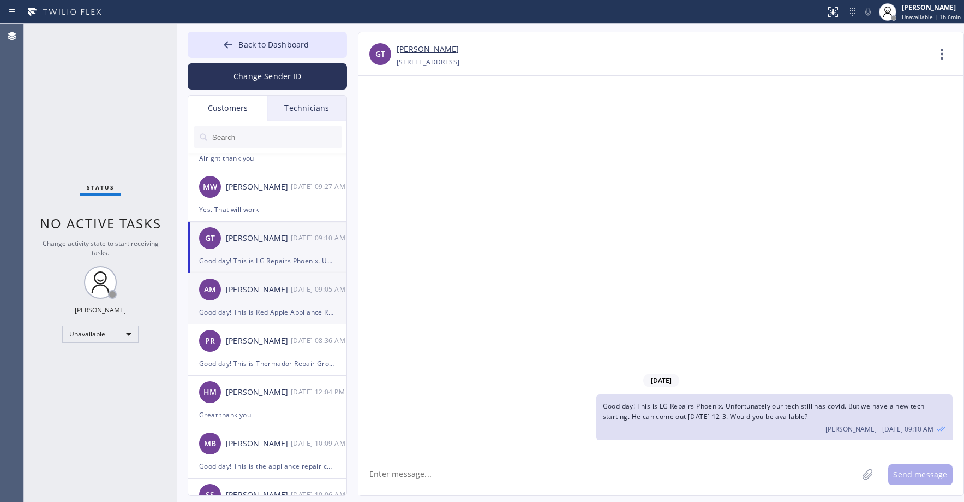
scroll to position [0, 0]
click at [279, 293] on div "[PERSON_NAME]" at bounding box center [258, 289] width 65 height 13
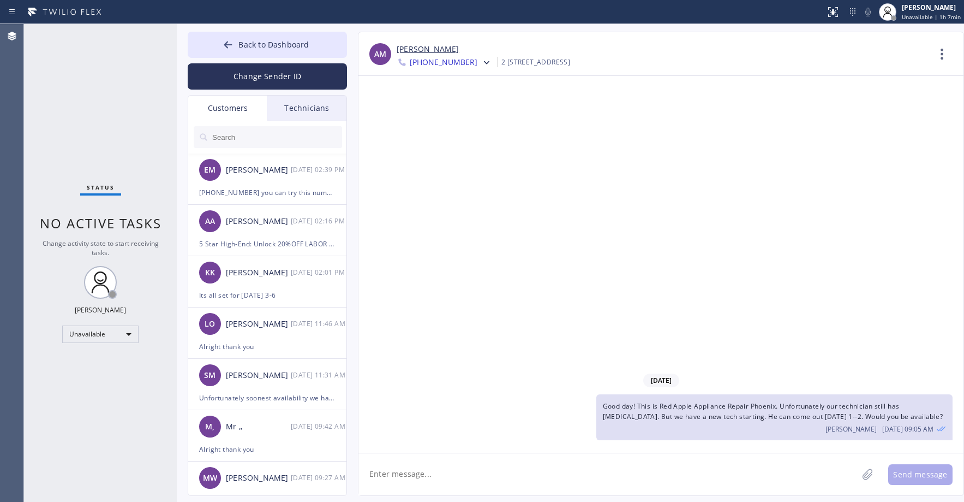
click at [821, 224] on div "[DATE] Good day! This is Red Apple Appliance Repair Phoenix. Unfortunately our …" at bounding box center [661, 264] width 605 height 377
click at [61, 108] on div "Status No active tasks Change activity state to start receiving tasks. [PERSON_…" at bounding box center [100, 263] width 153 height 478
click at [96, 138] on div "Status No active tasks Change activity state to start receiving tasks. [PERSON_…" at bounding box center [100, 263] width 153 height 478
click at [288, 47] on span "Back to Dashboard" at bounding box center [273, 44] width 70 height 10
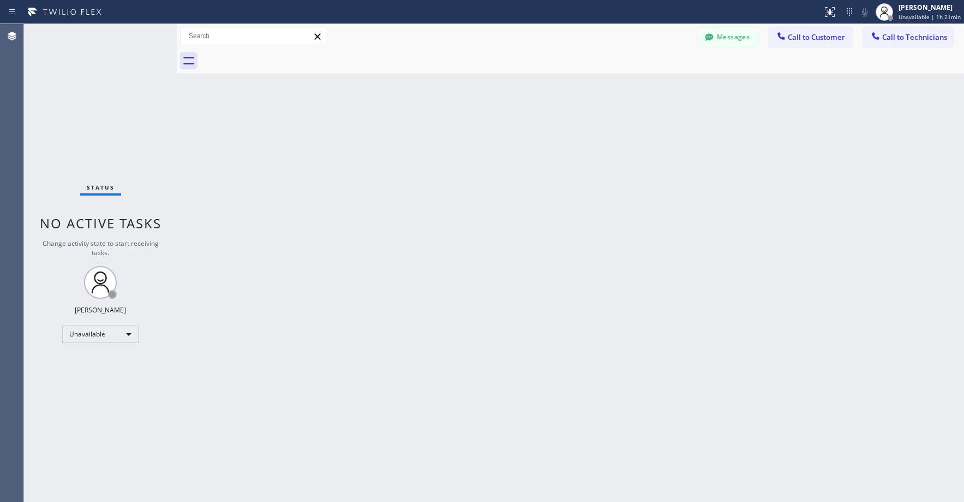
click at [65, 103] on div "Status No active tasks Change activity state to start receiving tasks. [PERSON_…" at bounding box center [100, 263] width 153 height 478
